Goal: Find contact information: Find contact information

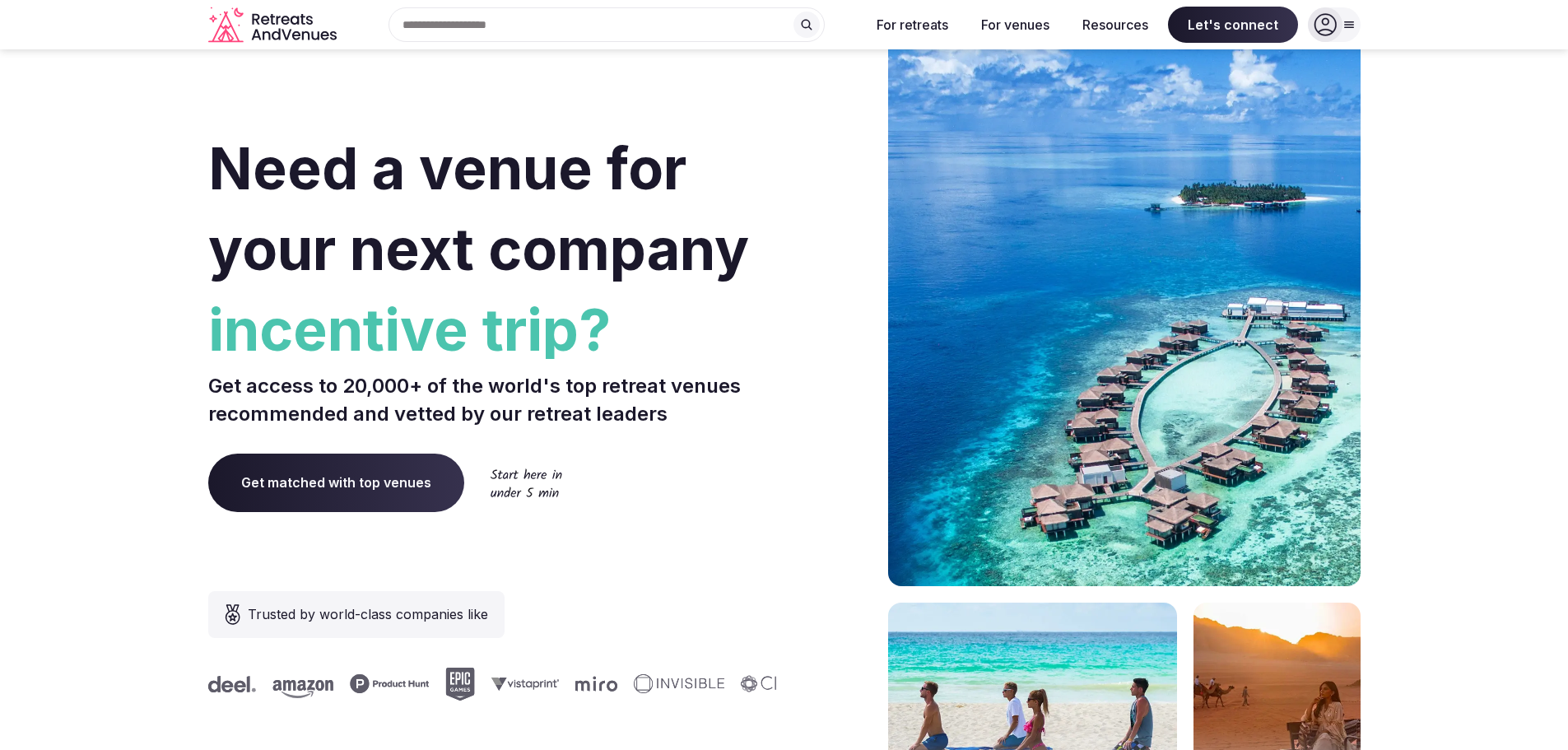
click at [1355, 24] on icon at bounding box center [1350, 25] width 13 height 13
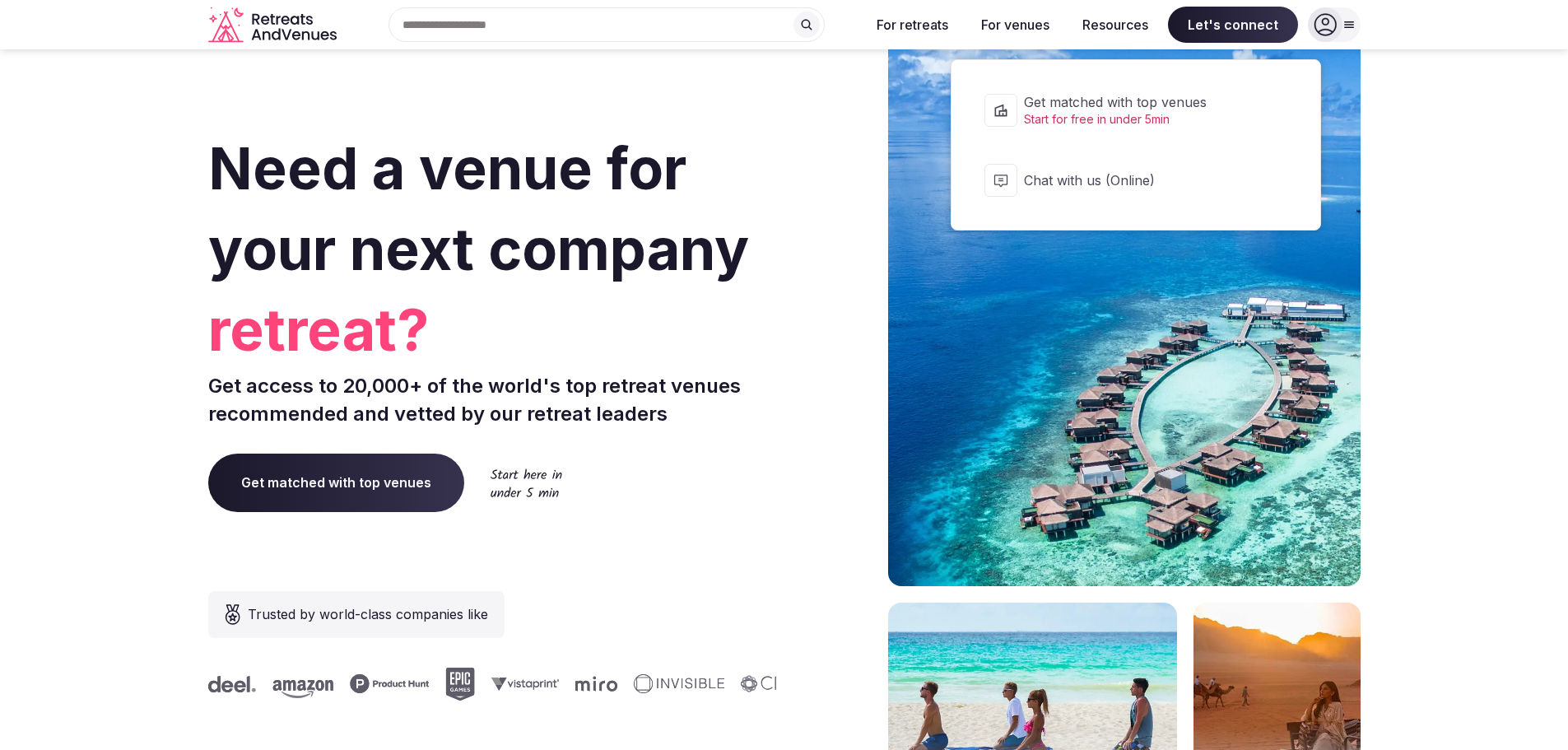
click at [1243, 26] on span "Let's connect" at bounding box center [1233, 25] width 130 height 36
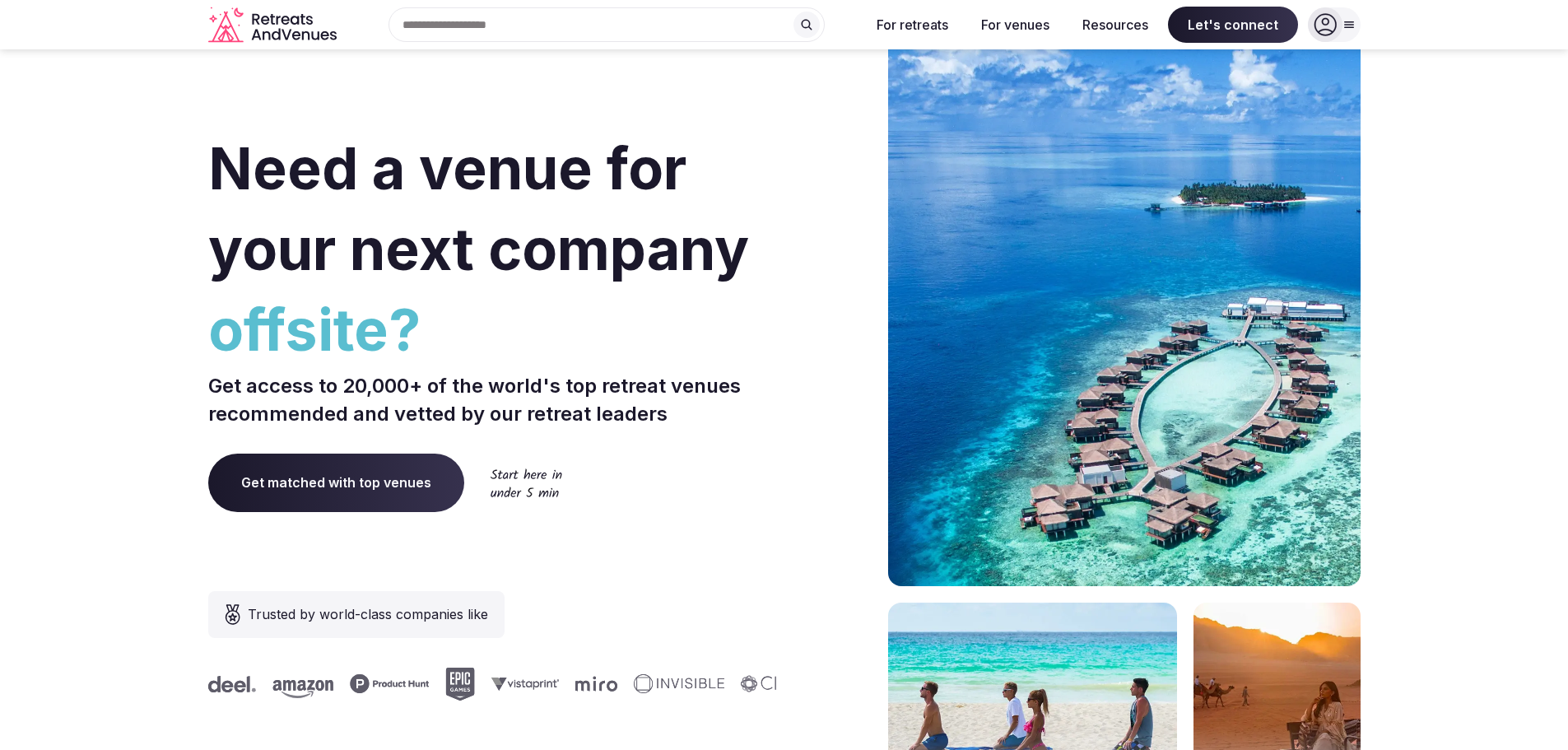
click at [1243, 26] on span "Let's connect" at bounding box center [1233, 25] width 130 height 36
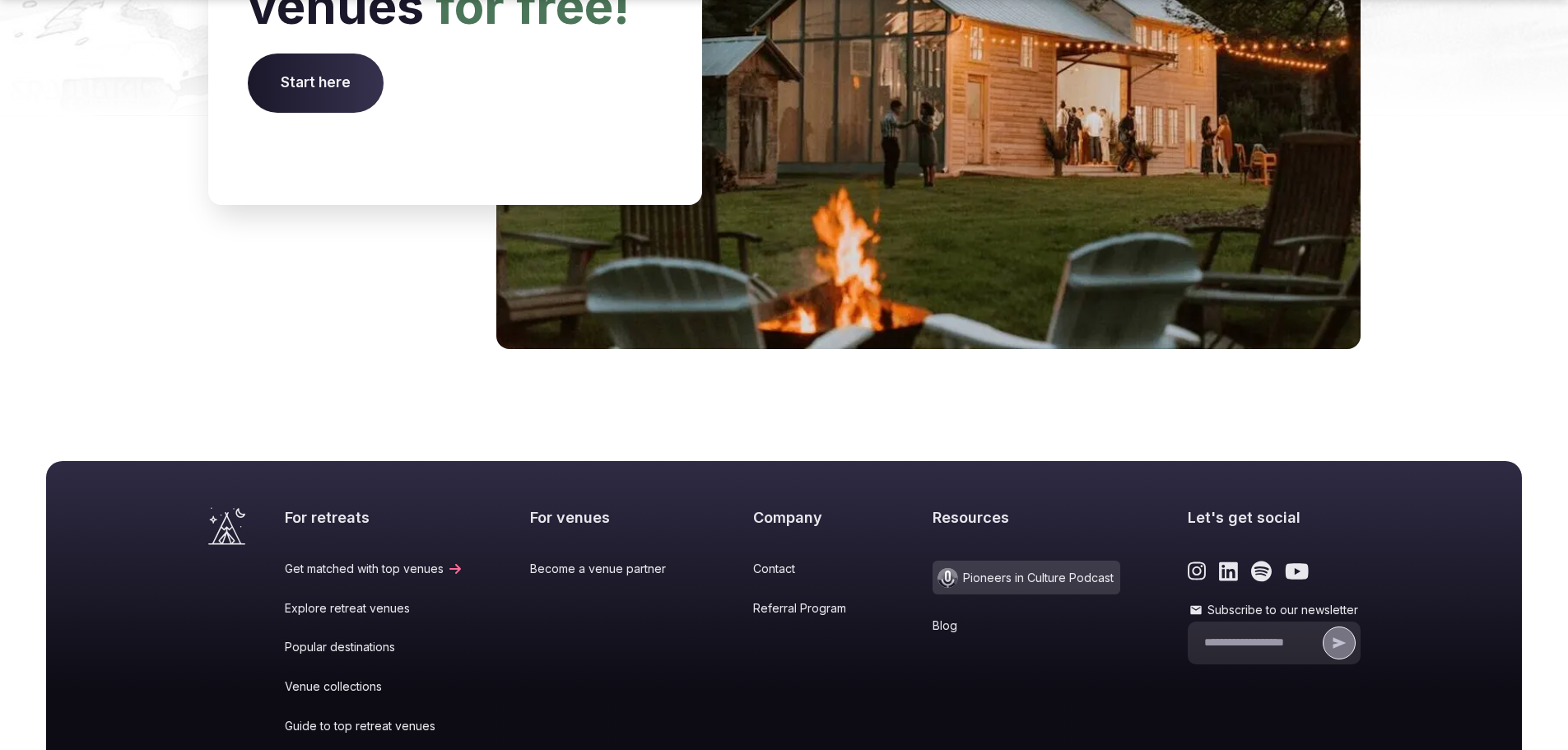
scroll to position [6830, 0]
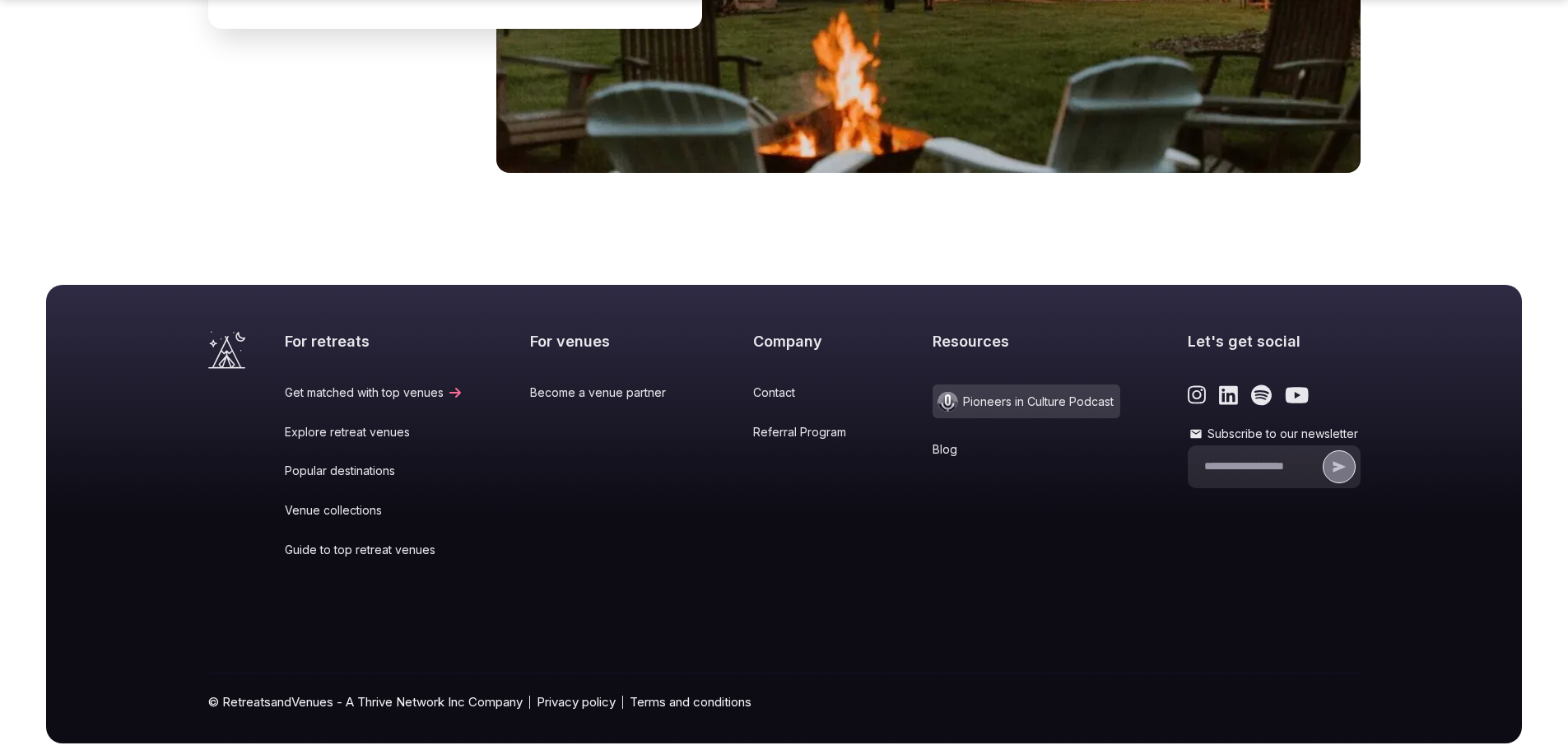
click at [753, 385] on link "Contact" at bounding box center [809, 392] width 113 height 16
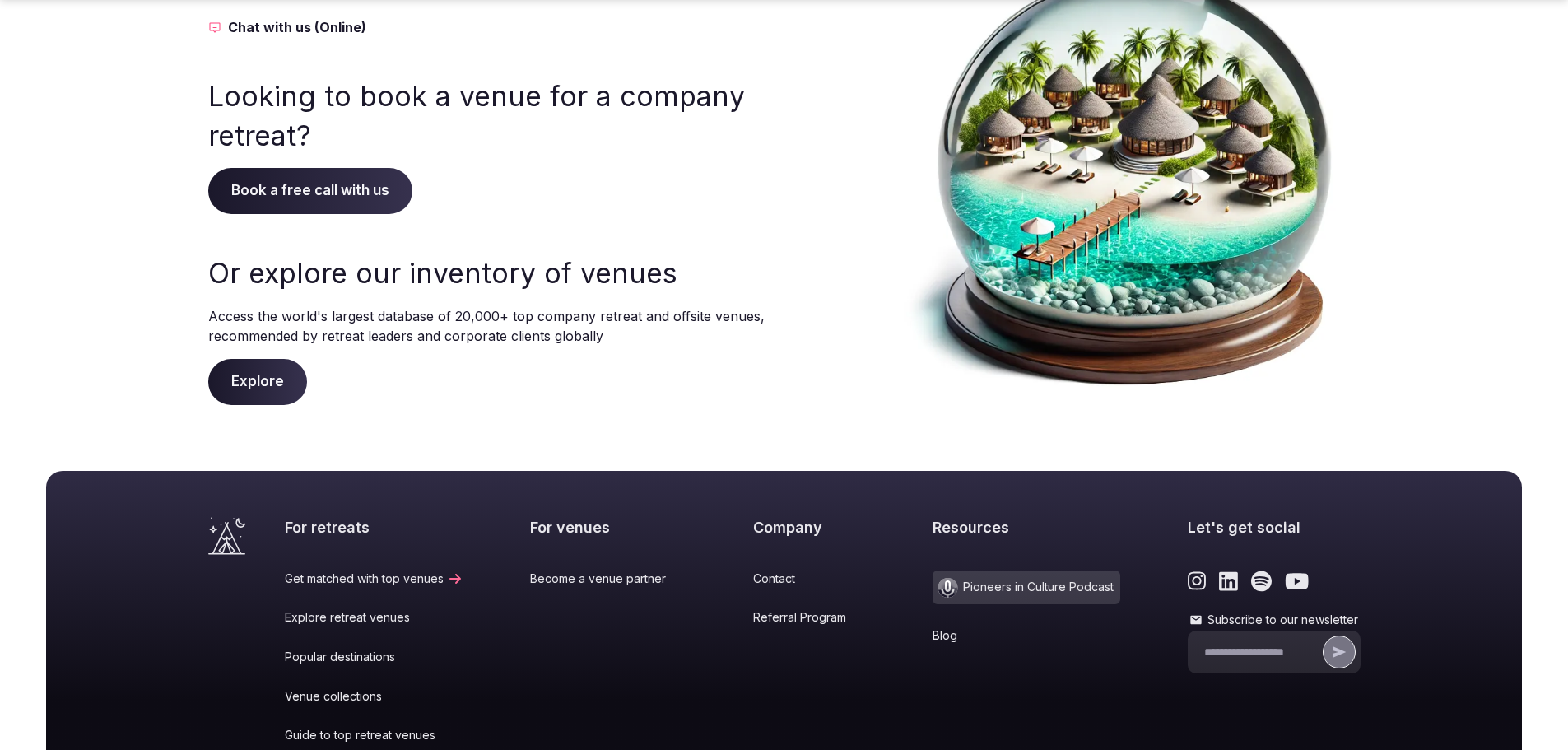
scroll to position [352, 0]
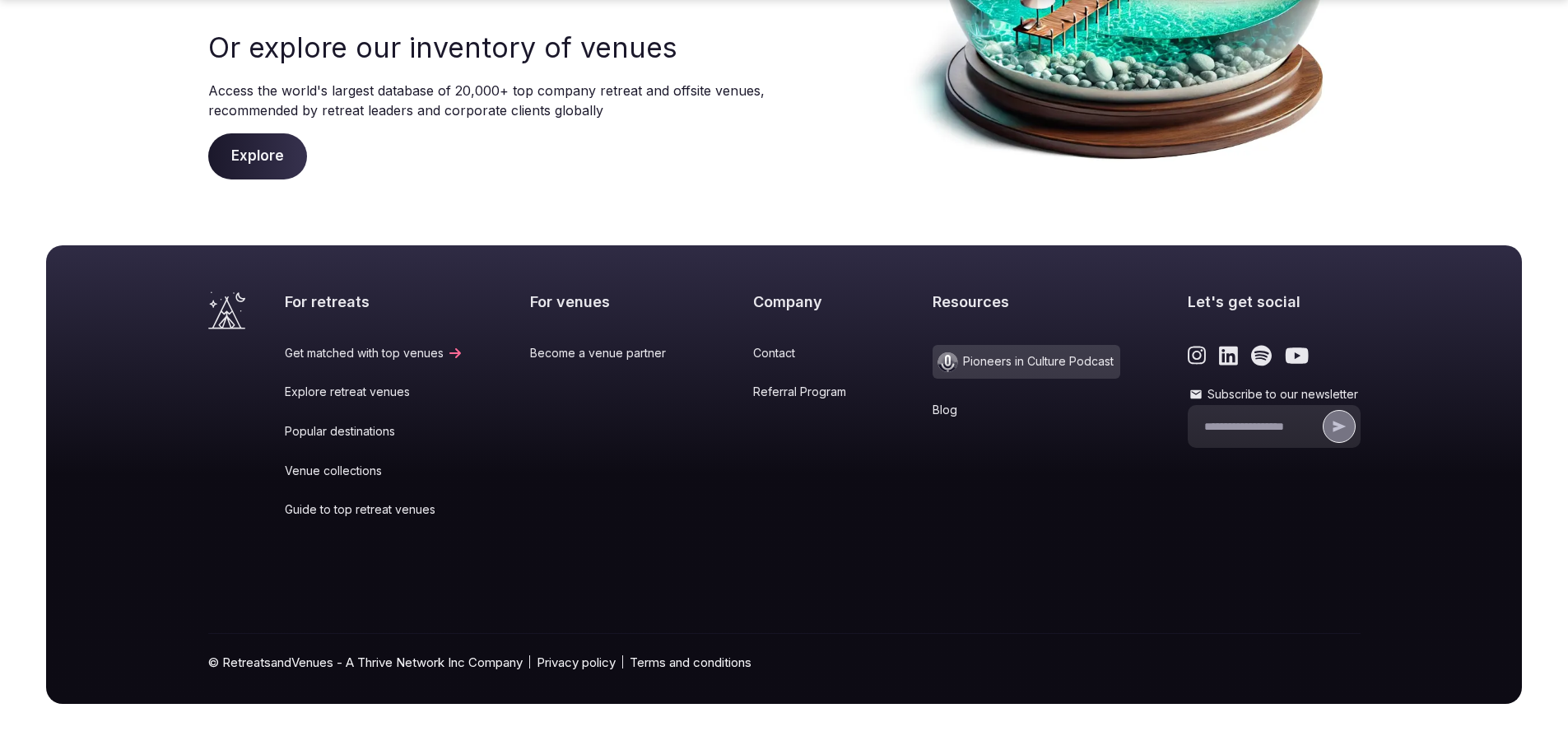
click at [756, 345] on link "Contact" at bounding box center [809, 353] width 113 height 16
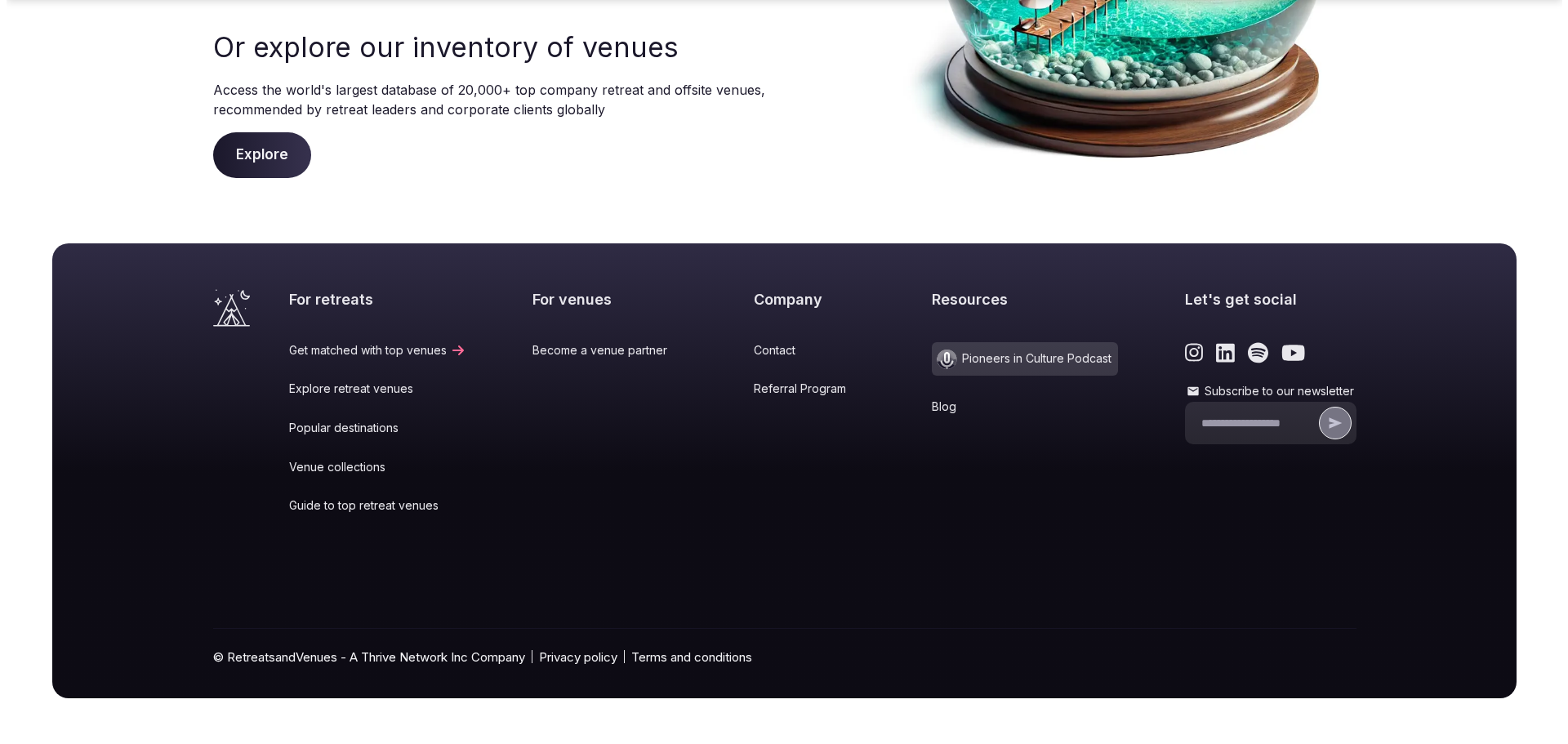
scroll to position [0, 0]
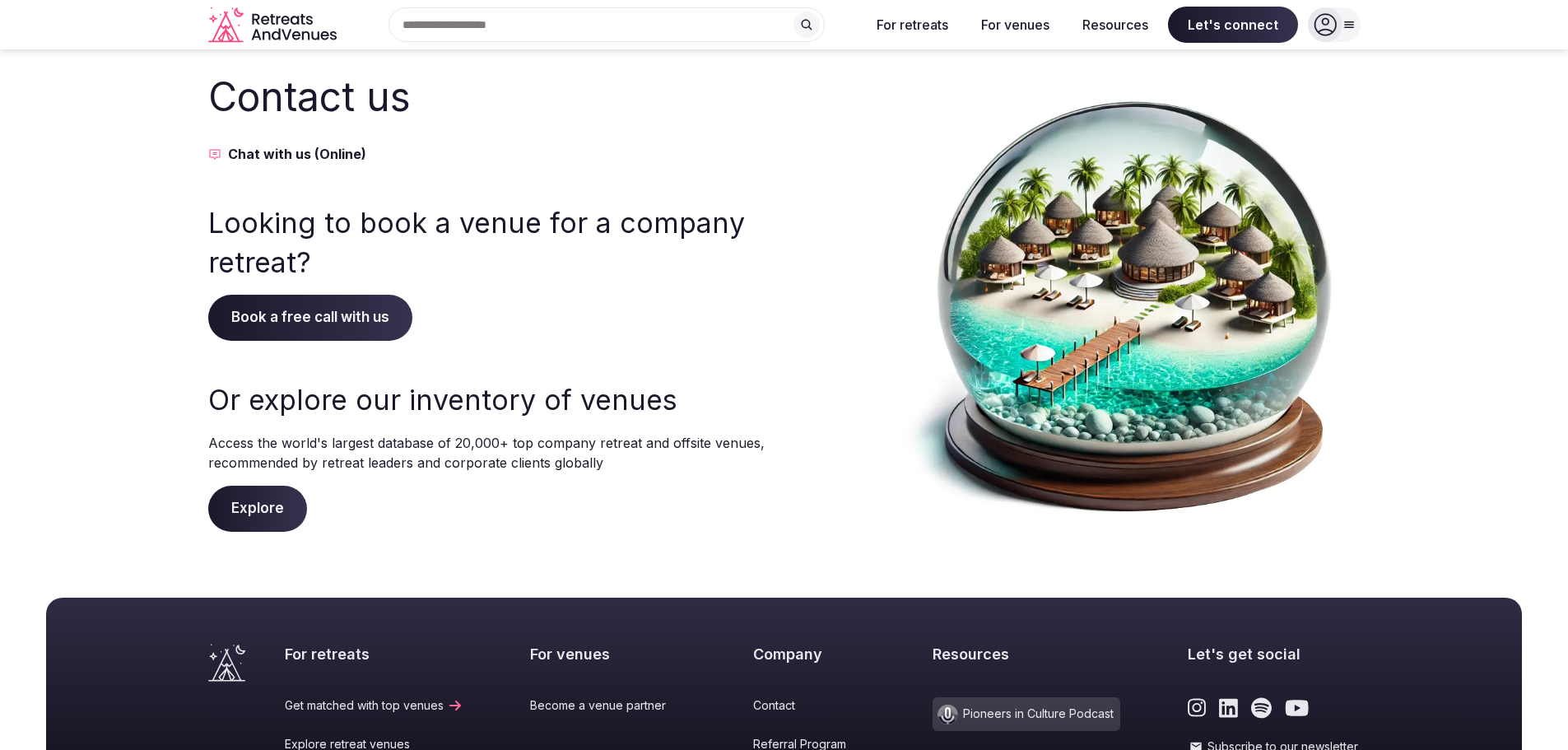
click at [318, 327] on span "Book a free call with us" at bounding box center [310, 318] width 204 height 46
